Goal: Transaction & Acquisition: Purchase product/service

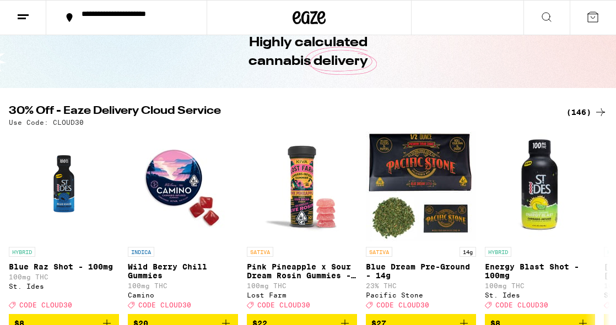
scroll to position [55, 0]
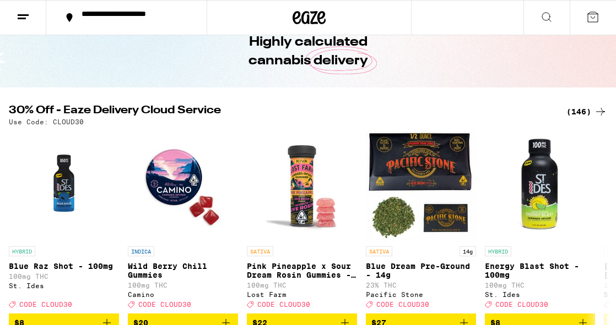
click at [579, 113] on div "(146)" at bounding box center [586, 111] width 41 height 13
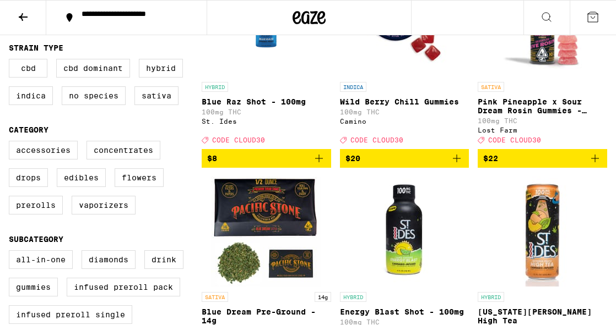
scroll to position [229, 0]
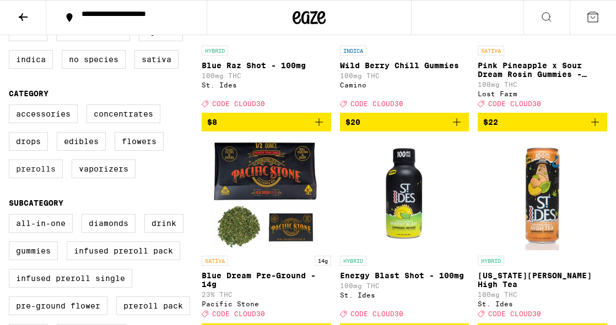
click at [44, 178] on label "Prerolls" at bounding box center [36, 169] width 54 height 19
click at [12, 107] on input "Prerolls" at bounding box center [11, 106] width 1 height 1
checkbox input "true"
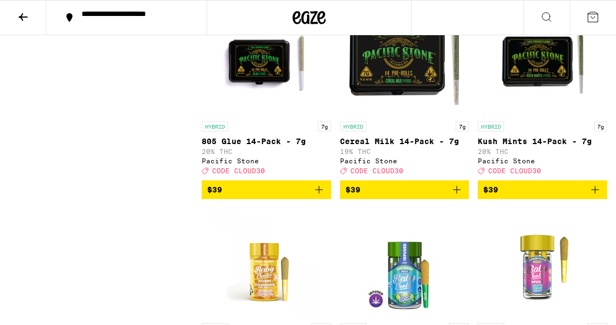
scroll to position [2060, 0]
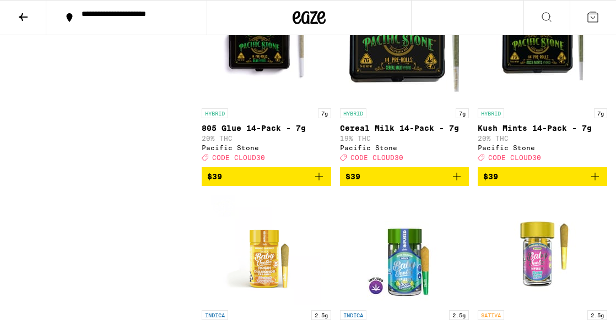
click at [457, 183] on icon "Add to bag" at bounding box center [456, 176] width 13 height 13
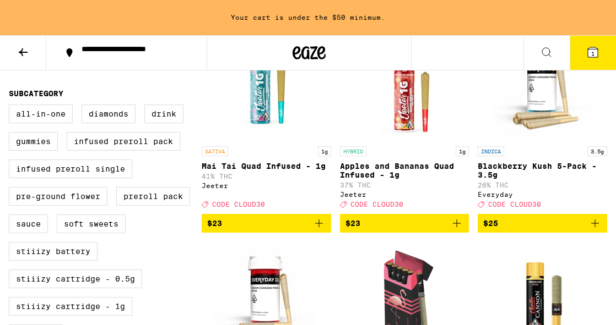
scroll to position [0, 0]
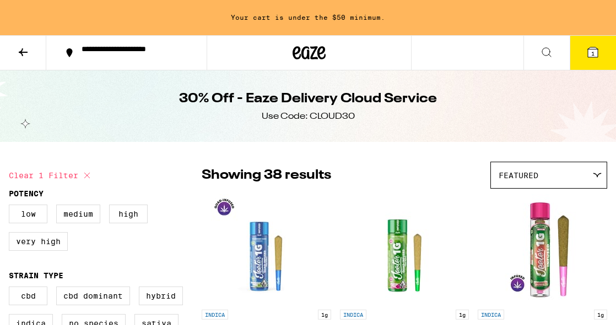
click at [305, 55] on icon at bounding box center [308, 53] width 33 height 20
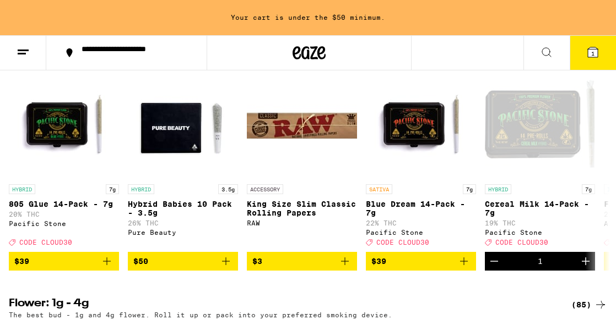
click at [579, 56] on div "(14)" at bounding box center [589, 49] width 36 height 13
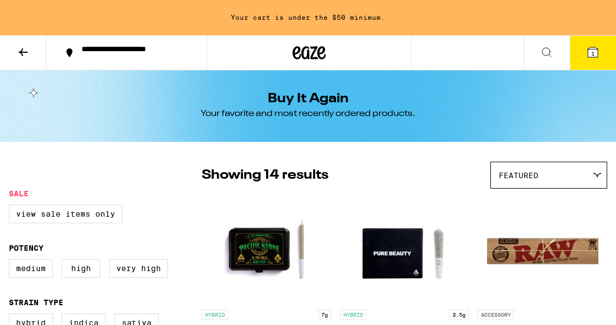
click at [301, 56] on icon at bounding box center [309, 52] width 17 height 13
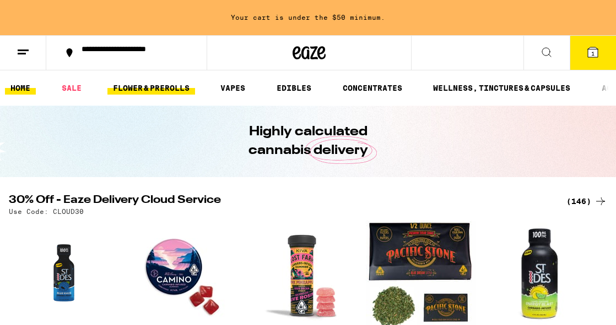
click at [160, 87] on link "FLOWER & PREROLLS" at bounding box center [151, 87] width 88 height 13
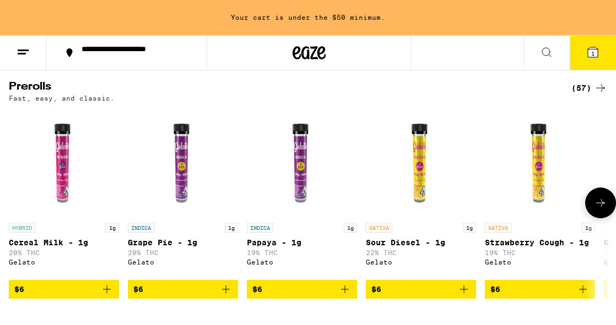
scroll to position [597, 0]
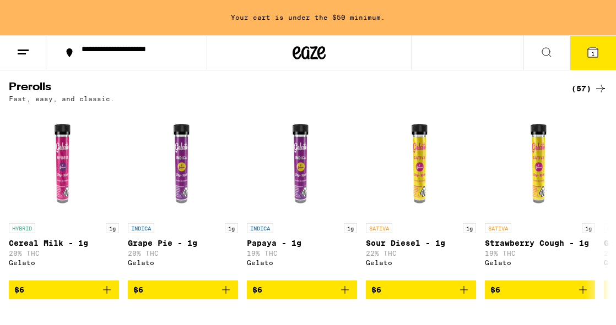
click at [581, 95] on div "(57)" at bounding box center [589, 88] width 36 height 13
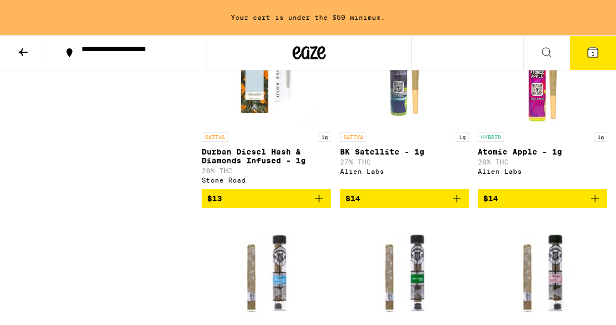
scroll to position [2111, 0]
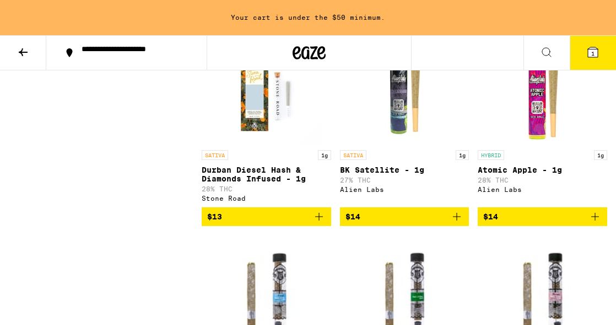
click at [315, 221] on icon "Add to bag" at bounding box center [319, 217] width 8 height 8
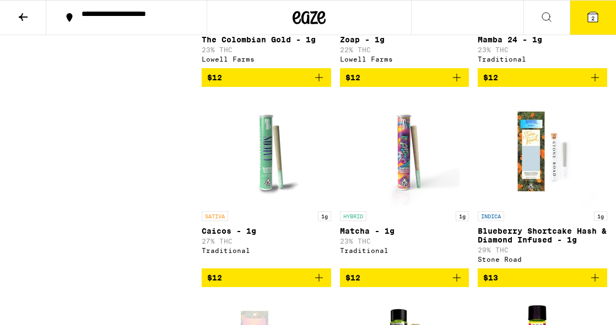
scroll to position [1813, 0]
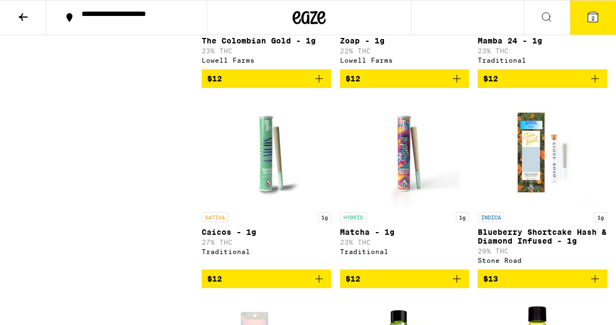
click at [23, 17] on icon at bounding box center [23, 16] width 13 height 13
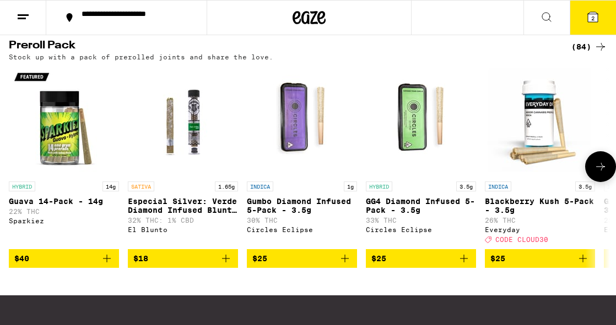
scroll to position [848, 0]
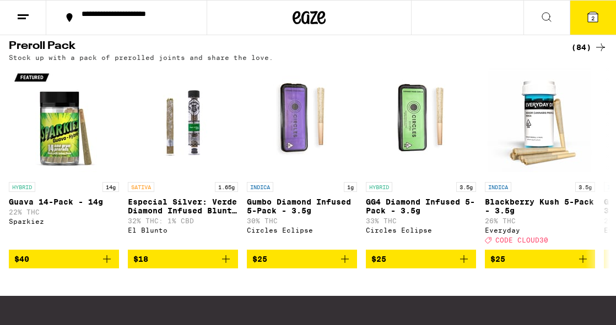
click at [580, 54] on div "(84)" at bounding box center [589, 47] width 36 height 13
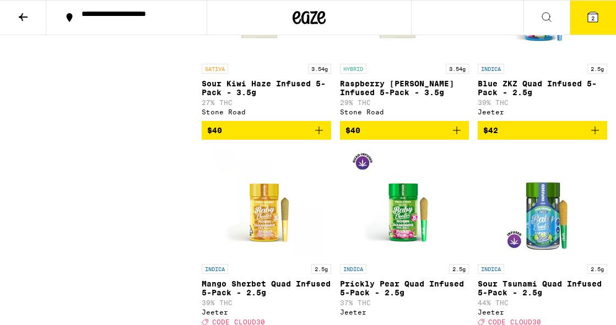
scroll to position [4163, 0]
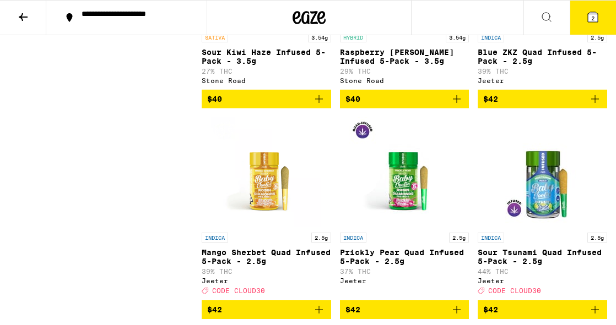
click at [456, 103] on icon "Add to bag" at bounding box center [457, 99] width 8 height 8
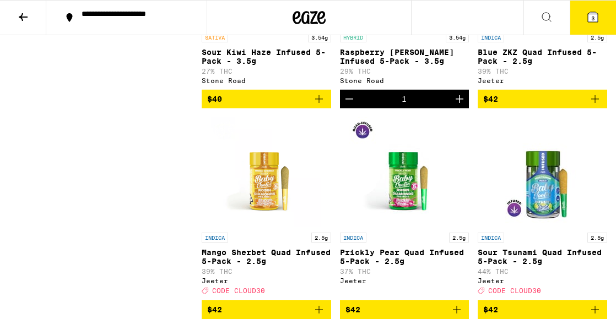
click at [587, 17] on icon at bounding box center [592, 17] width 10 height 10
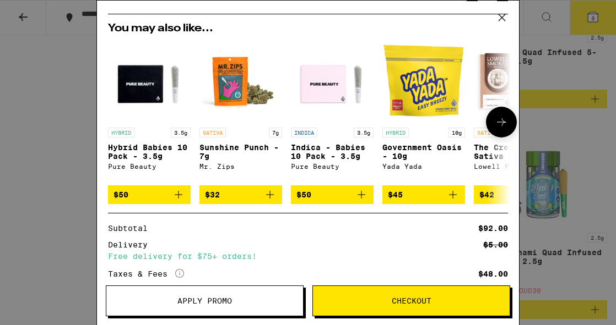
scroll to position [222, 0]
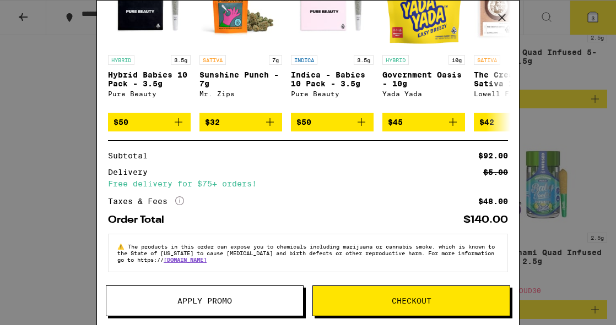
click at [382, 300] on span "Checkout" at bounding box center [411, 301] width 197 height 8
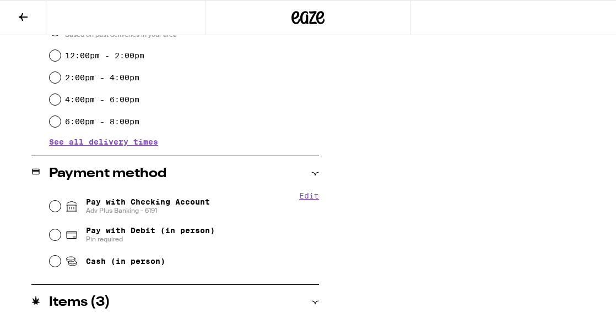
scroll to position [334, 0]
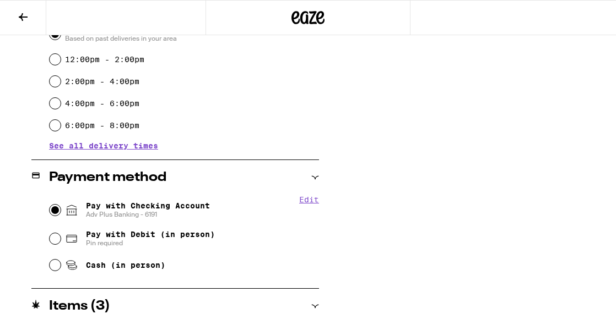
click at [54, 210] on input "Pay with Checking Account Adv Plus Banking - 6191" at bounding box center [55, 210] width 11 height 11
radio input "true"
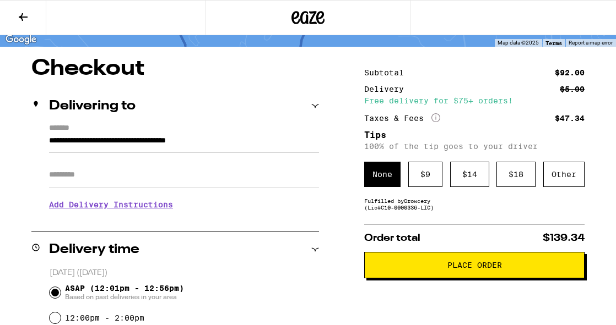
scroll to position [71, 0]
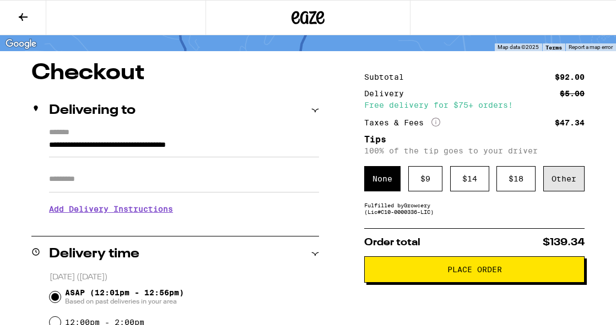
click at [557, 186] on div "Other" at bounding box center [563, 178] width 41 height 25
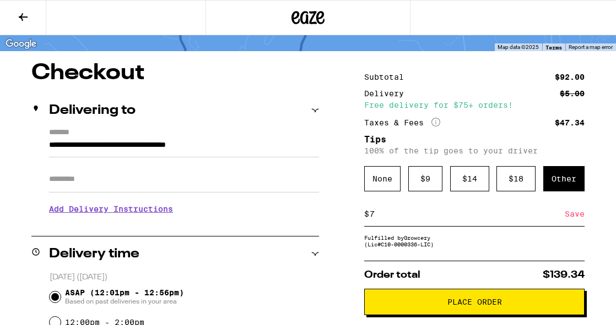
type input "7"
click at [576, 218] on div "Save" at bounding box center [574, 214] width 20 height 24
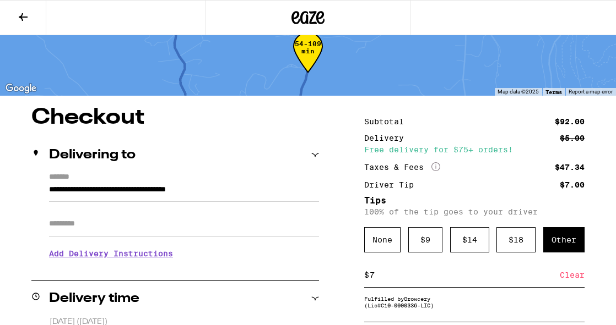
scroll to position [0, 0]
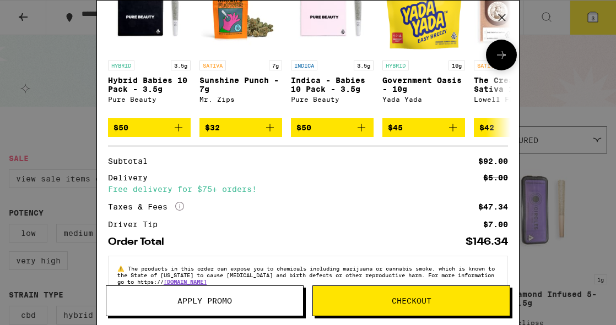
scroll to position [238, 0]
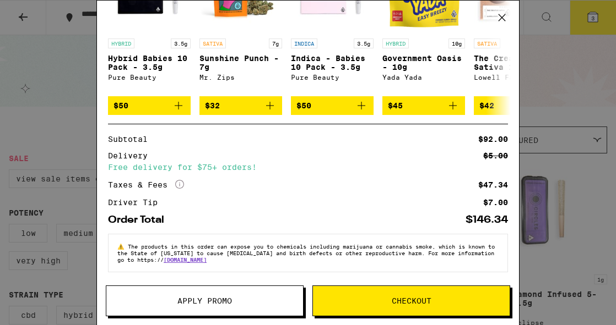
click at [62, 86] on div "Your Cart Cereal Milk 14-Pack - 7g Pacific Stone $39 1 Durban Diesel Hash & Dia…" at bounding box center [308, 162] width 616 height 325
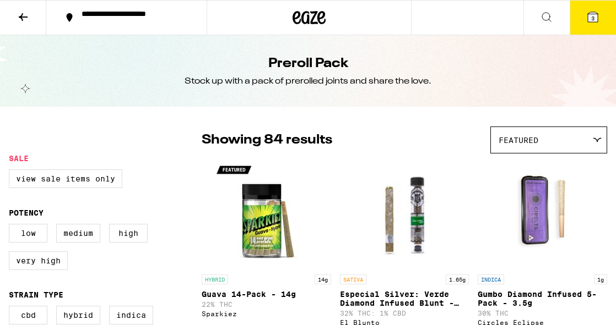
click at [299, 20] on icon at bounding box center [296, 17] width 8 height 13
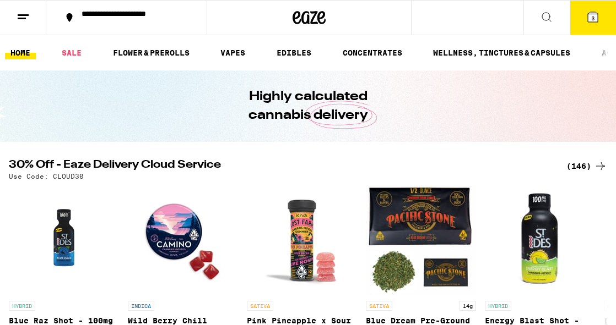
click at [594, 15] on icon at bounding box center [592, 17] width 10 height 10
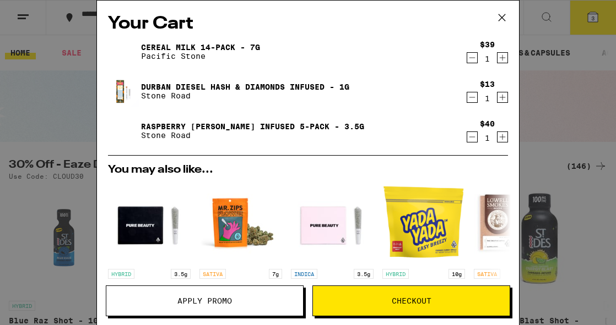
click at [202, 301] on span "Apply Promo" at bounding box center [204, 301] width 55 height 8
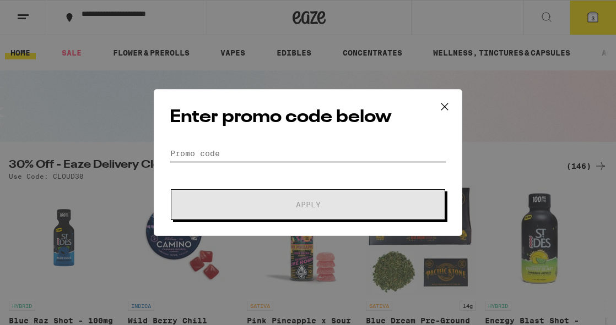
click at [259, 154] on input "Promo Code" at bounding box center [308, 153] width 276 height 17
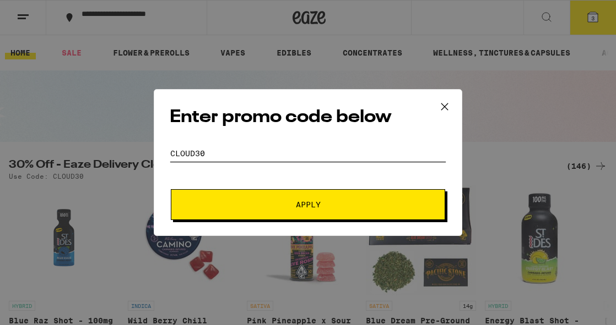
type input "CLOUD30"
click at [291, 204] on span "Apply" at bounding box center [308, 205] width 198 height 8
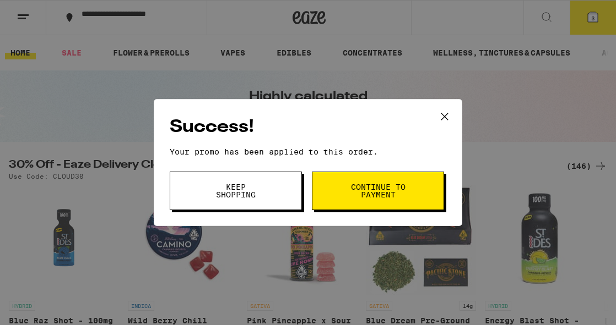
click at [366, 190] on span "Continue to payment" at bounding box center [378, 190] width 56 height 15
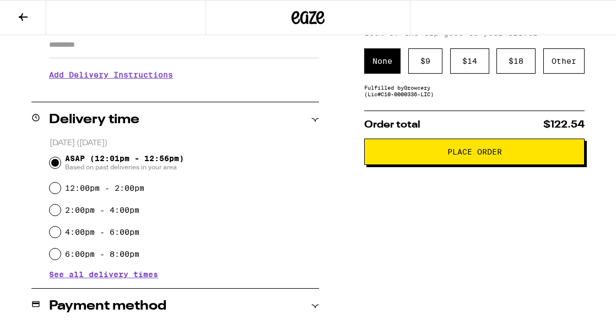
scroll to position [208, 0]
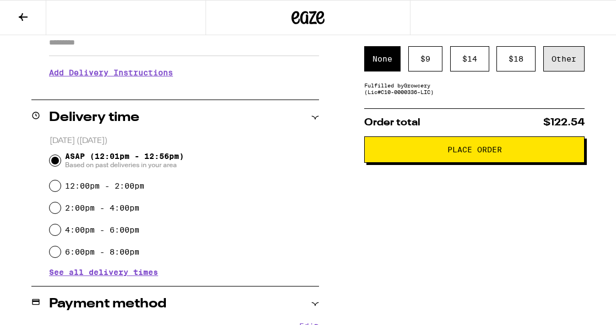
click at [563, 66] on div "Other" at bounding box center [563, 58] width 41 height 25
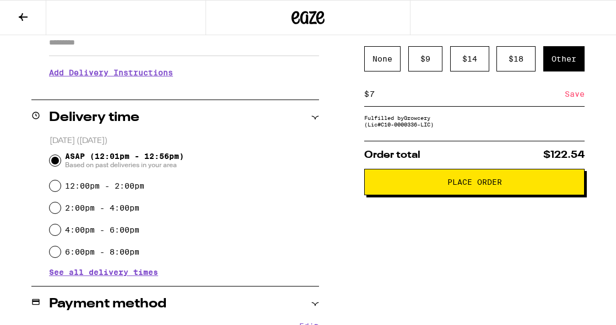
type input "7"
click at [572, 96] on div "Save" at bounding box center [574, 94] width 20 height 24
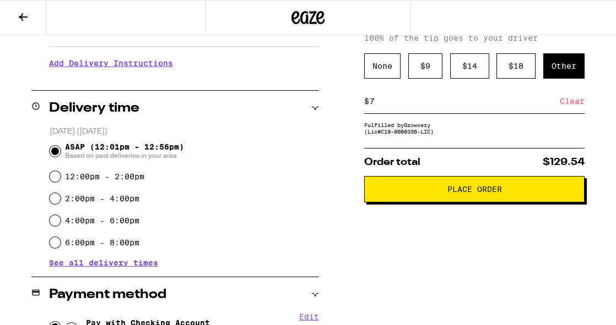
scroll to position [221, 0]
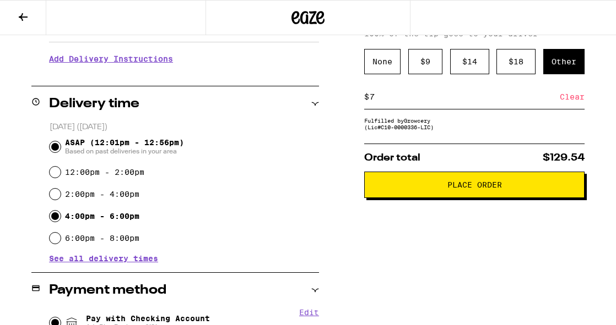
click at [57, 220] on input "4:00pm - 6:00pm" at bounding box center [55, 216] width 11 height 11
radio input "true"
click at [151, 260] on span "See all delivery times" at bounding box center [103, 259] width 109 height 8
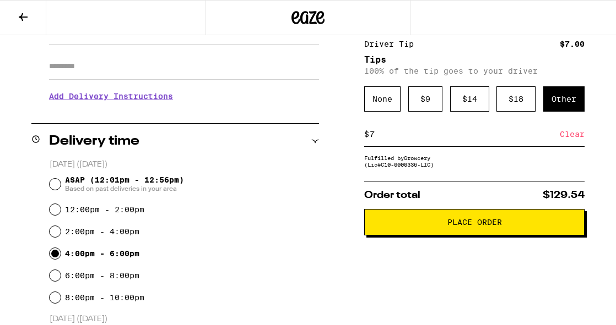
scroll to position [191, 0]
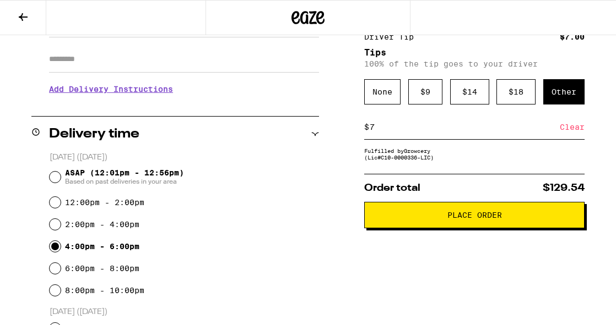
click at [464, 219] on span "Place Order" at bounding box center [474, 215] width 55 height 8
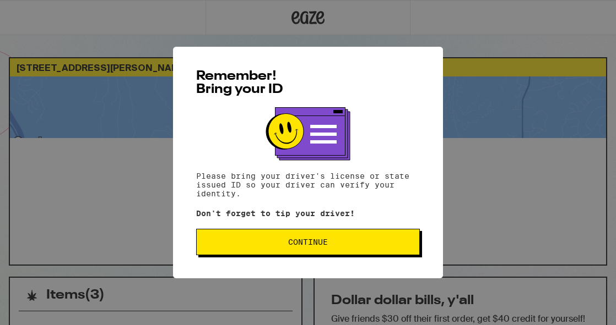
click at [351, 246] on span "Continue" at bounding box center [307, 242] width 205 height 8
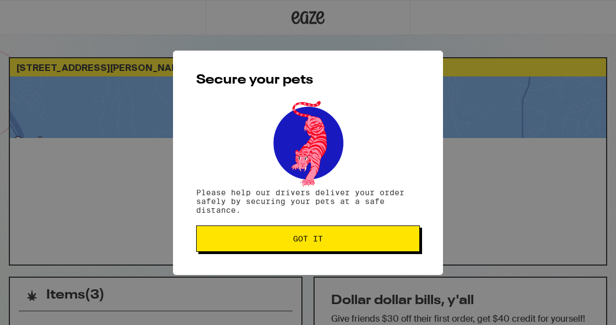
click at [351, 247] on button "Got it" at bounding box center [308, 239] width 224 height 26
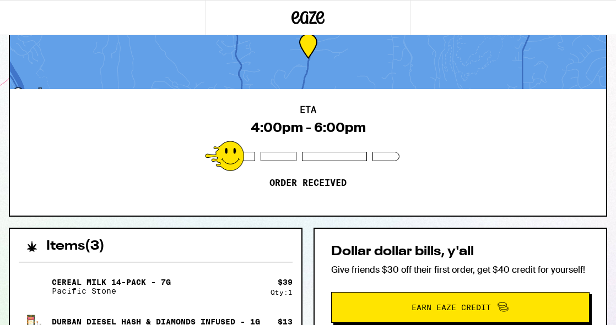
scroll to position [48, 0]
